Goal: Transaction & Acquisition: Purchase product/service

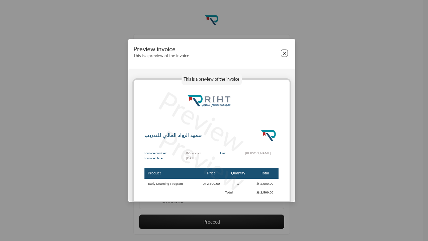
click at [286, 52] on button "Close" at bounding box center [284, 52] width 7 height 7
click at [284, 53] on button "Close" at bounding box center [284, 52] width 7 height 7
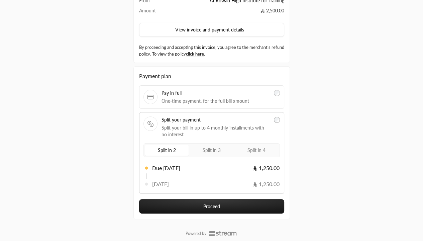
scroll to position [71, 0]
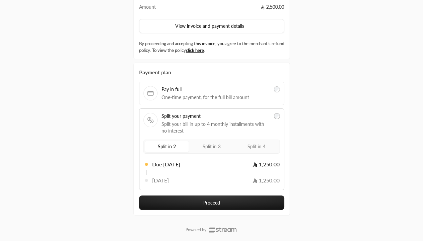
click at [195, 145] on label "Split in 3" at bounding box center [211, 146] width 43 height 11
click at [211, 146] on span "Split in 3" at bounding box center [212, 146] width 18 height 6
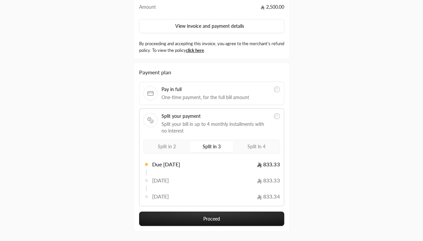
click at [243, 146] on label "Split in 4" at bounding box center [256, 146] width 43 height 11
click at [256, 146] on span "Split in 4" at bounding box center [256, 146] width 18 height 6
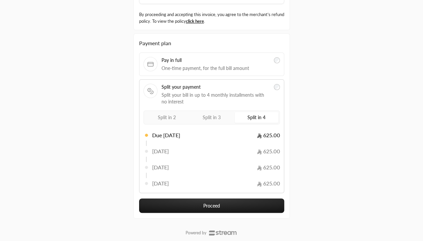
scroll to position [100, 0]
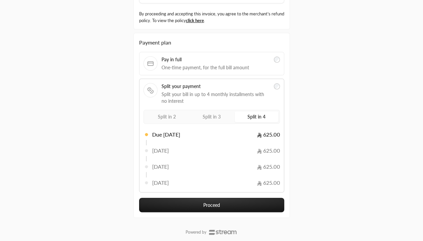
click at [211, 204] on button "Proceed" at bounding box center [211, 205] width 145 height 14
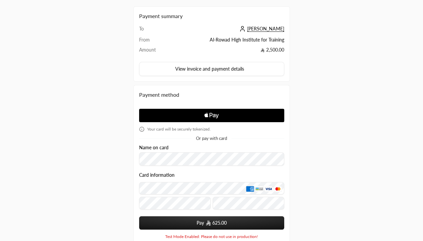
scroll to position [27, 0]
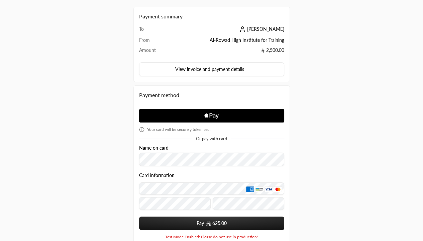
click at [220, 116] on icon "Apple Logo" at bounding box center [211, 116] width 69 height 12
click at [211, 115] on icon "Apple Pay" at bounding box center [211, 115] width 3 height 4
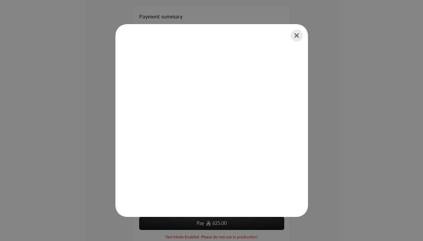
click at [317, 57] on div at bounding box center [211, 120] width 423 height 241
